Goal: Task Accomplishment & Management: Complete application form

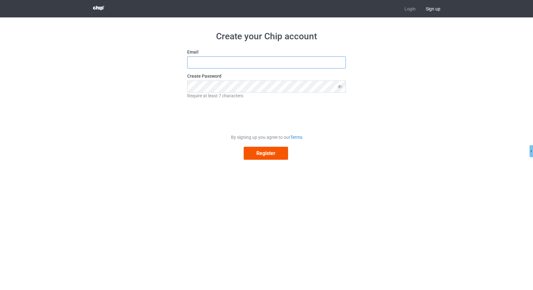
type input "[EMAIL_ADDRESS][DOMAIN_NAME]"
click at [271, 149] on button "Register" at bounding box center [266, 153] width 44 height 13
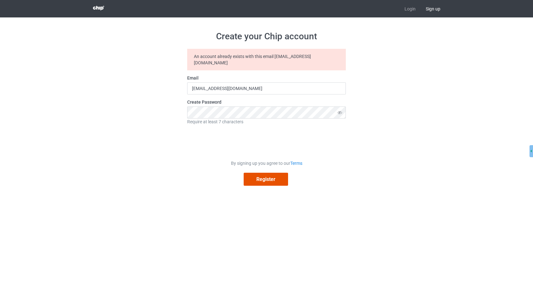
click at [275, 175] on button "Register" at bounding box center [266, 179] width 44 height 13
click at [255, 83] on input "[EMAIL_ADDRESS][DOMAIN_NAME]" at bounding box center [266, 89] width 159 height 12
click at [276, 83] on input "[EMAIL_ADDRESS][DOMAIN_NAME]" at bounding box center [266, 89] width 159 height 12
click at [212, 84] on input "[EMAIL_ADDRESS][DOMAIN_NAME]" at bounding box center [266, 89] width 159 height 12
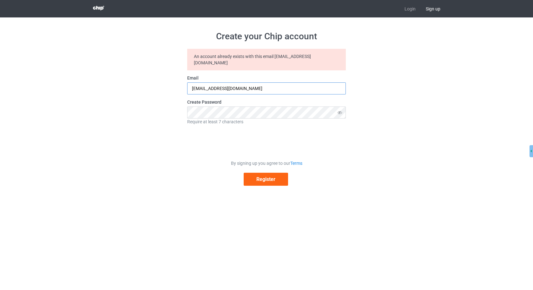
click at [236, 86] on input "[EMAIL_ADDRESS][DOMAIN_NAME]" at bounding box center [266, 89] width 159 height 12
click at [226, 86] on input "text" at bounding box center [266, 89] width 159 height 12
paste input "[EMAIL_ADDRESS][DOMAIN_NAME]"
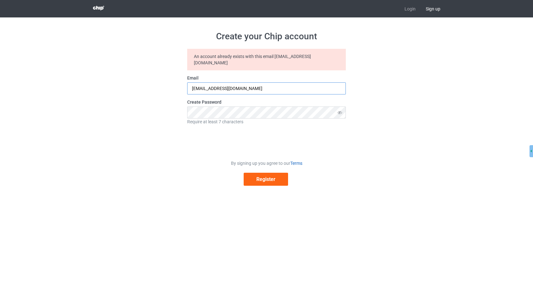
type input "[EMAIL_ADDRESS][DOMAIN_NAME]"
click at [298, 161] on link "Terms" at bounding box center [296, 163] width 12 height 5
click at [226, 87] on input "[EMAIL_ADDRESS][DOMAIN_NAME]" at bounding box center [266, 89] width 159 height 12
click at [276, 176] on button "Register" at bounding box center [266, 179] width 44 height 13
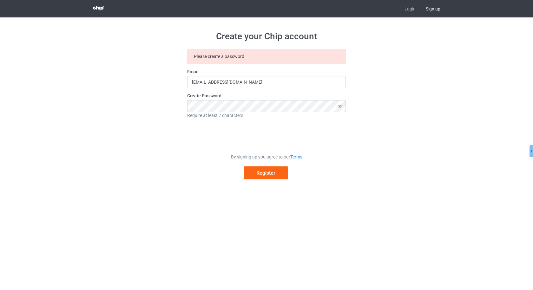
drag, startPoint x: 388, startPoint y: 112, endPoint x: 381, endPoint y: 112, distance: 7.0
click at [388, 112] on div "Create your Chip account Please create a password Email [EMAIL_ADDRESS][DOMAIN_…" at bounding box center [267, 105] width 358 height 176
click at [272, 81] on input "[EMAIL_ADDRESS][DOMAIN_NAME]" at bounding box center [266, 82] width 159 height 12
click at [263, 85] on input "[EMAIL_ADDRESS][DOMAIN_NAME]" at bounding box center [266, 82] width 159 height 12
click at [275, 170] on button "Register" at bounding box center [266, 173] width 44 height 13
